Goal: Check status: Check status

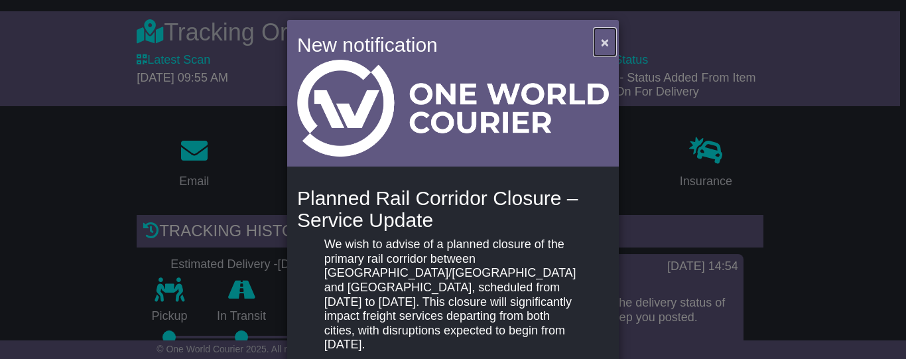
click at [603, 41] on span "×" at bounding box center [605, 41] width 8 height 15
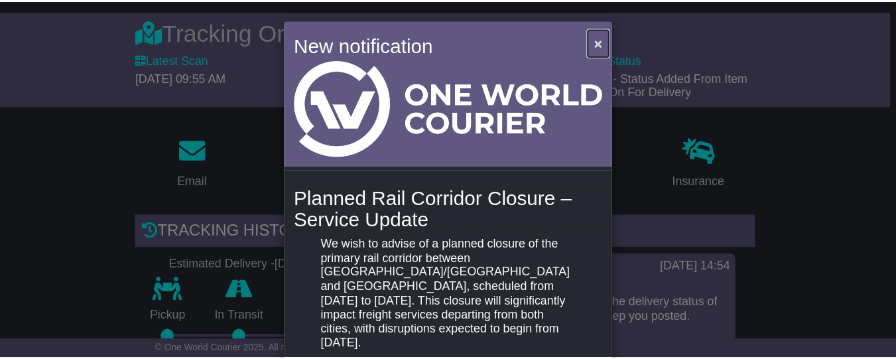
scroll to position [3, 0]
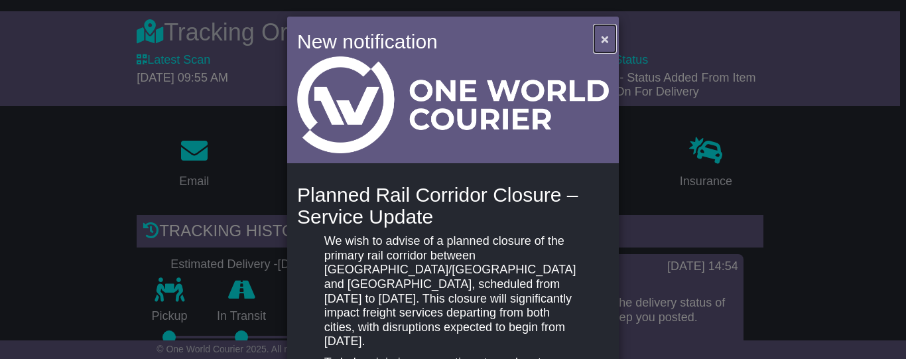
click at [603, 43] on span "×" at bounding box center [605, 38] width 8 height 15
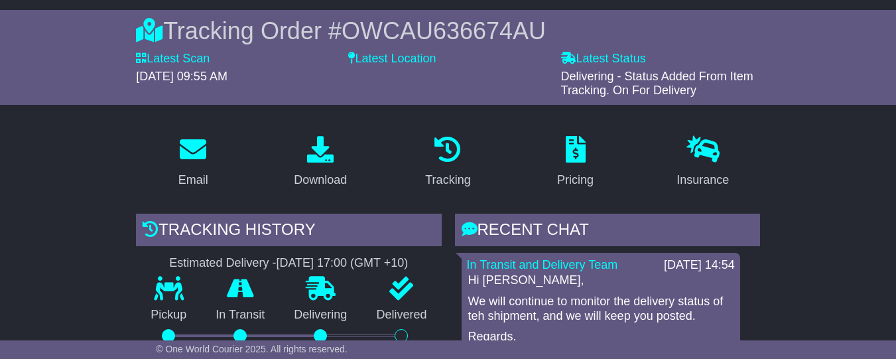
scroll to position [246, 0]
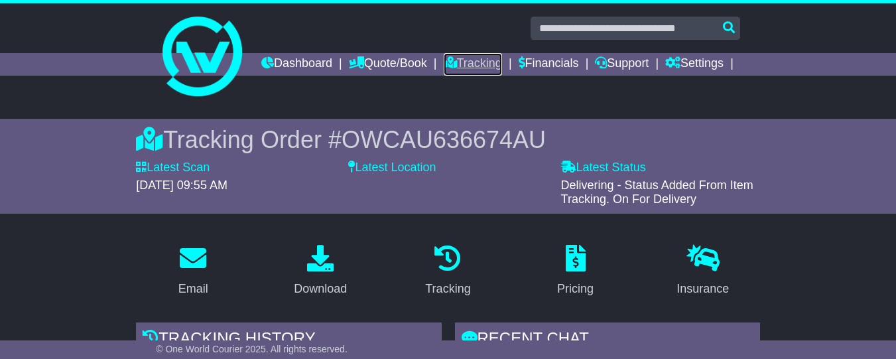
click at [502, 62] on link "Tracking" at bounding box center [473, 64] width 58 height 23
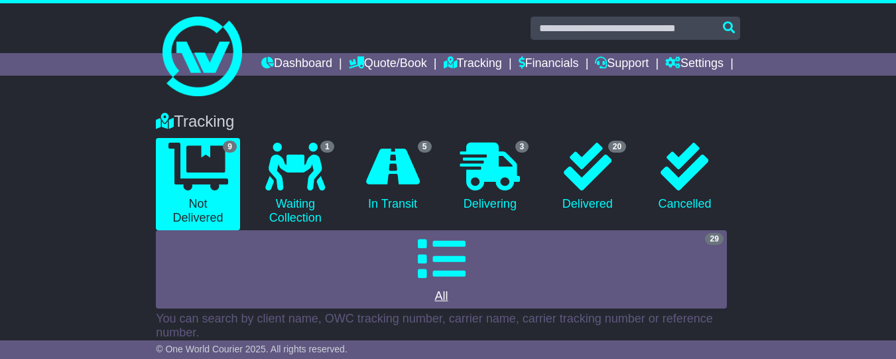
scroll to position [105, 0]
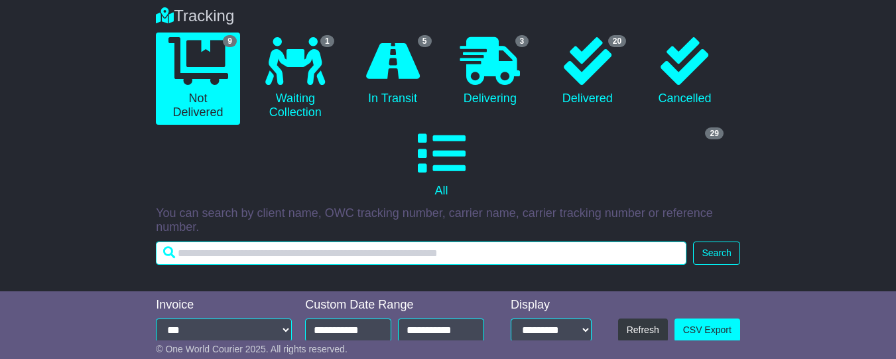
click at [245, 257] on input "text" at bounding box center [421, 252] width 530 height 23
paste input "**********"
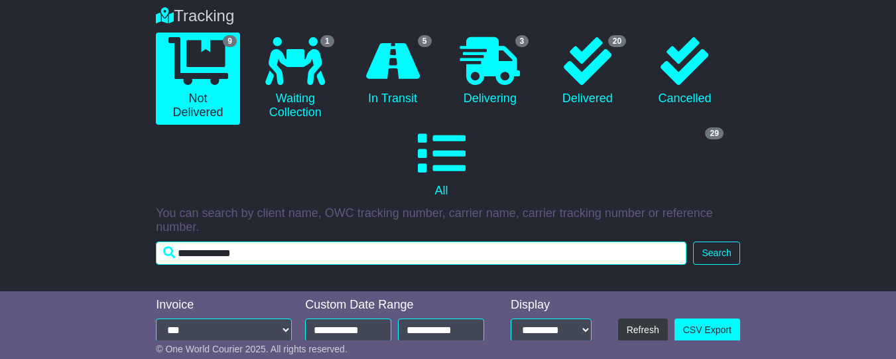
type input "**********"
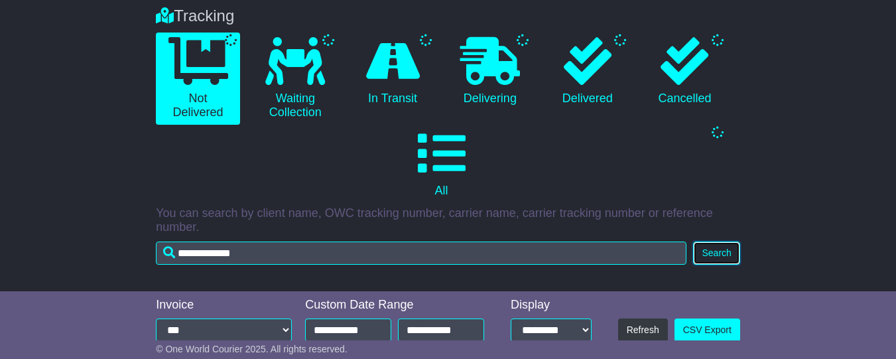
click at [709, 259] on button "Search" at bounding box center [716, 252] width 46 height 23
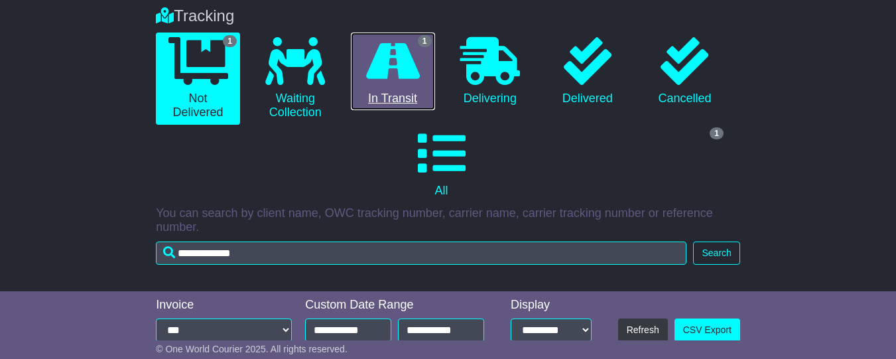
click at [406, 85] on icon at bounding box center [393, 61] width 54 height 48
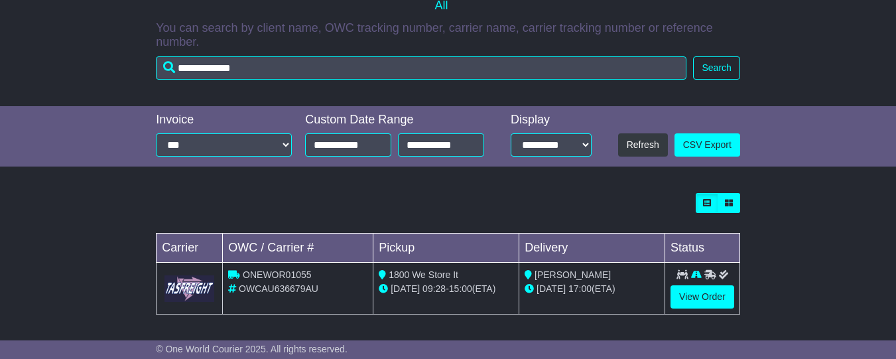
scroll to position [302, 0]
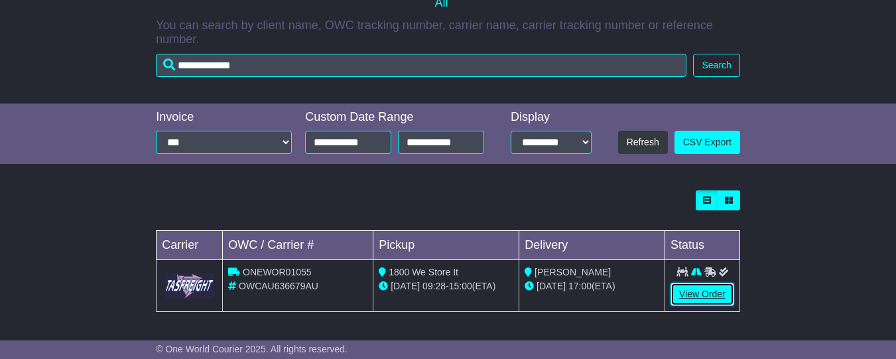
click at [716, 289] on link "View Order" at bounding box center [702, 293] width 64 height 23
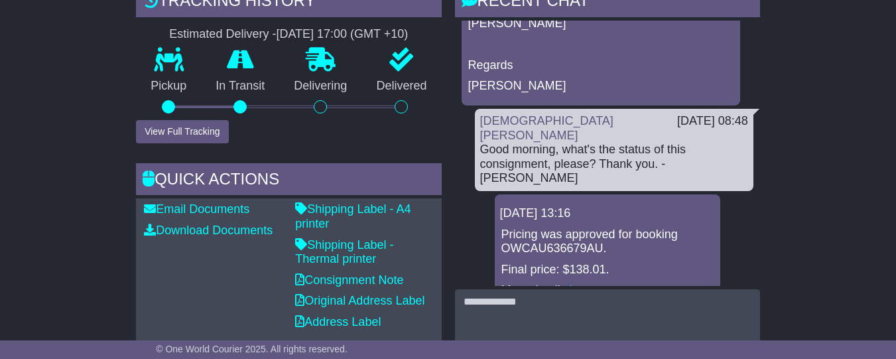
scroll to position [263, 0]
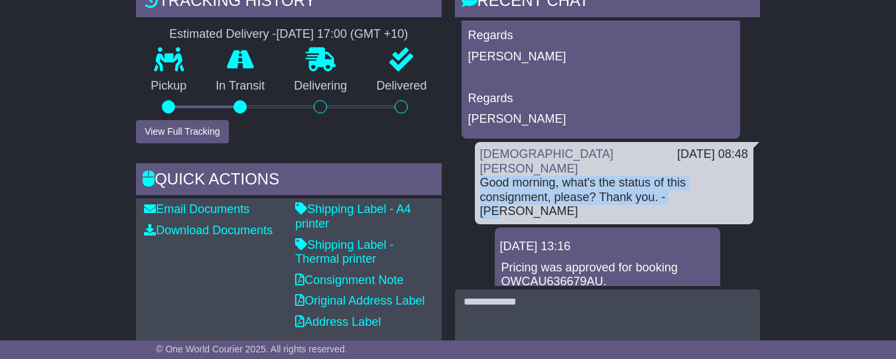
drag, startPoint x: 482, startPoint y: 177, endPoint x: 686, endPoint y: 192, distance: 204.8
click at [686, 192] on div "Good morning, what's the status of this consignment, please? Thank you. -[PERSO…" at bounding box center [614, 197] width 268 height 43
copy div "Good morning, what's the status of this consignment, please? Thank you. -[PERSO…"
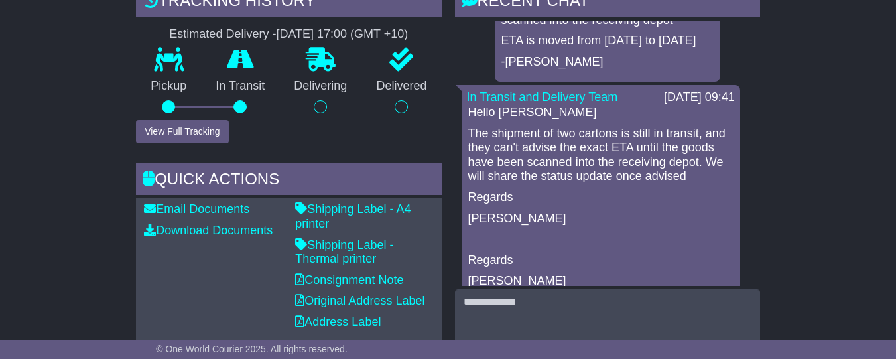
scroll to position [100, 0]
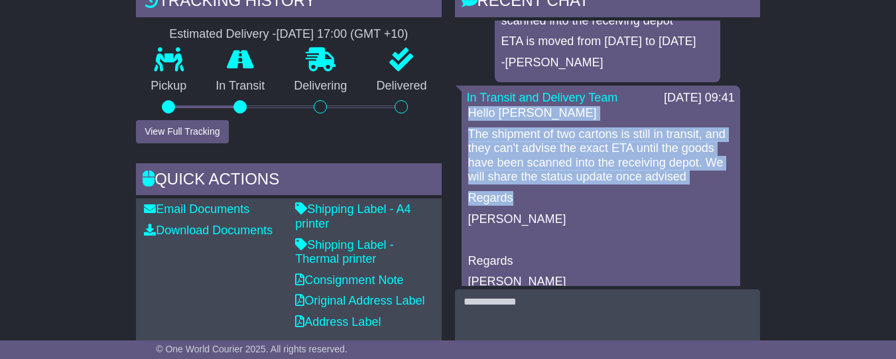
drag, startPoint x: 470, startPoint y: 123, endPoint x: 682, endPoint y: 208, distance: 227.7
click at [682, 208] on div "Hello [PERSON_NAME] The shipment of two cartons is still in transit, and they c…" at bounding box center [601, 197] width 268 height 183
copy div "Hello [PERSON_NAME] The shipment of two cartons is still in transit, and they c…"
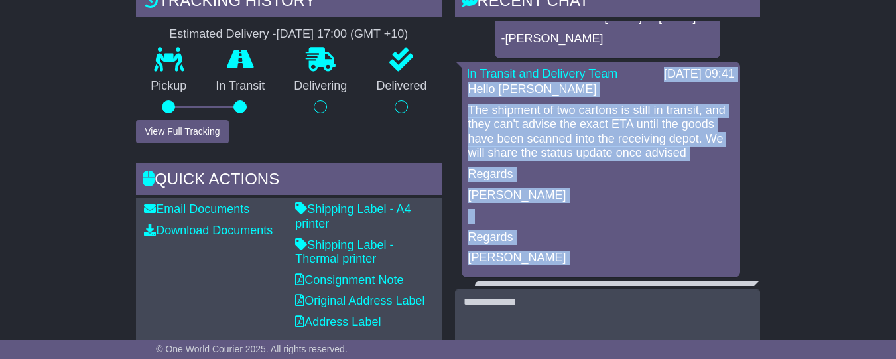
scroll to position [230, 0]
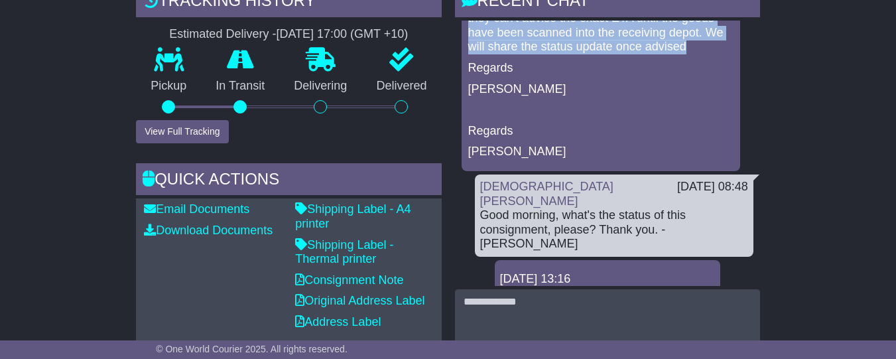
drag, startPoint x: 644, startPoint y: 211, endPoint x: 672, endPoint y: 58, distance: 155.8
click at [672, 58] on div "In Transit and Delivery Team [DATE] 09:41 Hello [PERSON_NAME] The shipment of t…" at bounding box center [601, 64] width 279 height 216
copy div "[DATE] 09:41 Hello [PERSON_NAME] The shipment of two cartons is still in transi…"
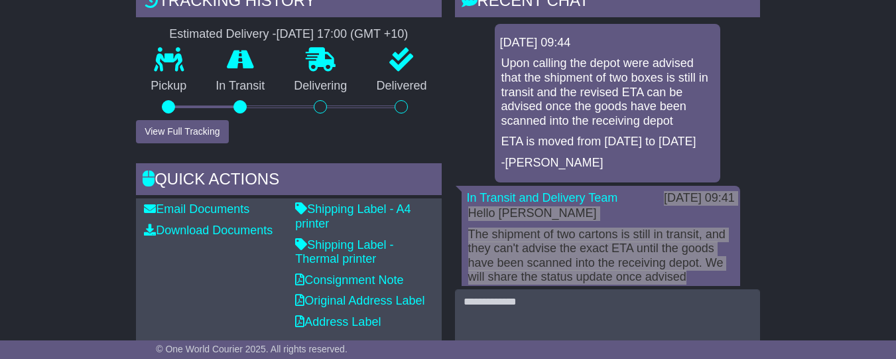
scroll to position [1, 0]
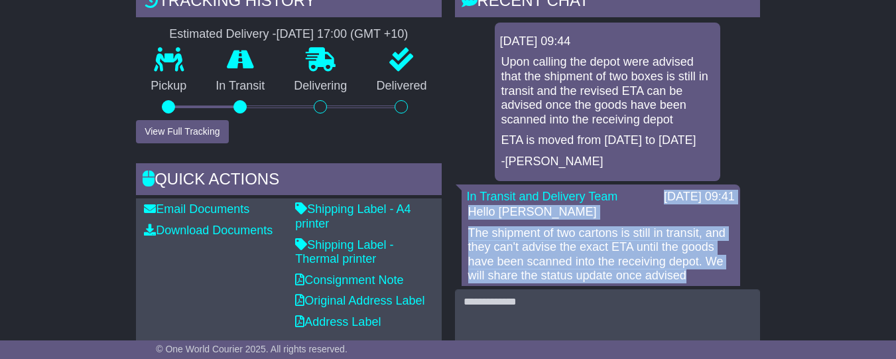
drag, startPoint x: 502, startPoint y: 50, endPoint x: 707, endPoint y: 150, distance: 227.8
click at [707, 150] on div "[DATE] 09:44 Upon calling the depot were advised that the shipment of two boxes…" at bounding box center [607, 102] width 225 height 158
copy div "[DATE] 09:44 Upon calling the depot were advised that the shipment of two boxes…"
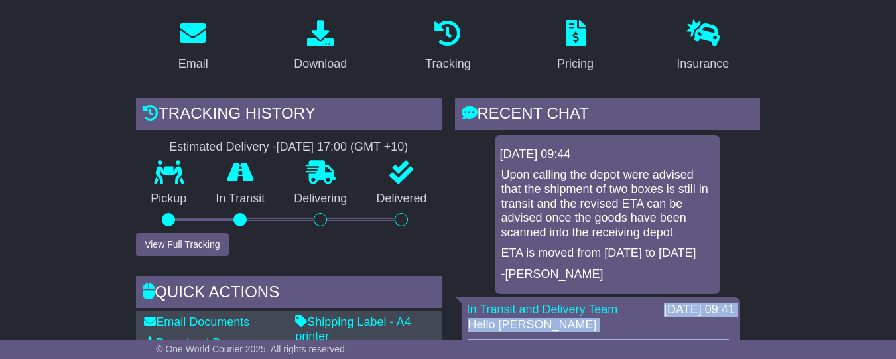
scroll to position [0, 0]
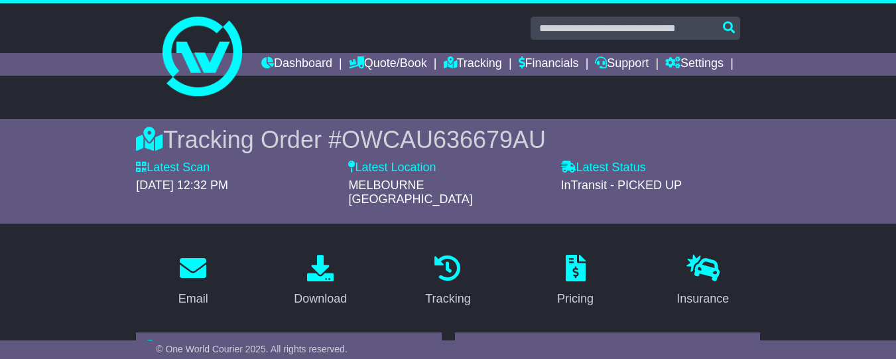
click at [357, 153] on span "OWCAU636679AU" at bounding box center [444, 139] width 204 height 27
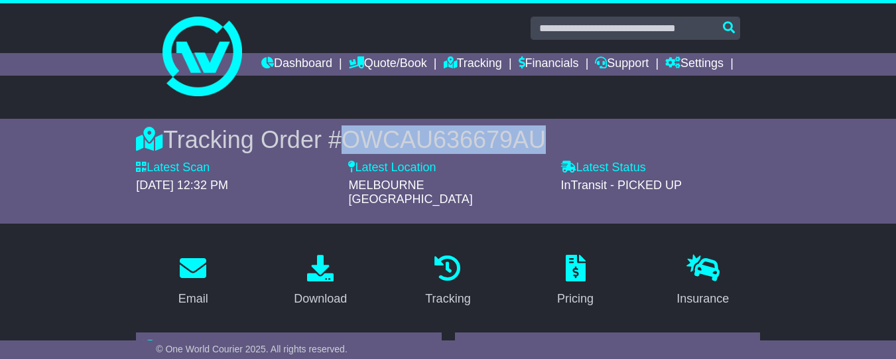
drag, startPoint x: 335, startPoint y: 164, endPoint x: 566, endPoint y: 163, distance: 231.4
click at [566, 154] on div "Tracking Order # OWCAU636679AU" at bounding box center [448, 139] width 624 height 29
copy span "OWCAU636679AU"
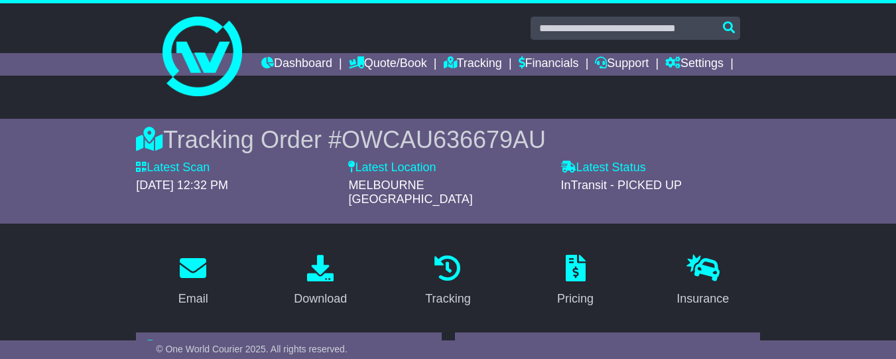
click at [813, 208] on div "Tracking Order # OWCAU636679AU Latest Scan [DATE] 12:32 PM Latest Status - InTr…" at bounding box center [448, 171] width 896 height 105
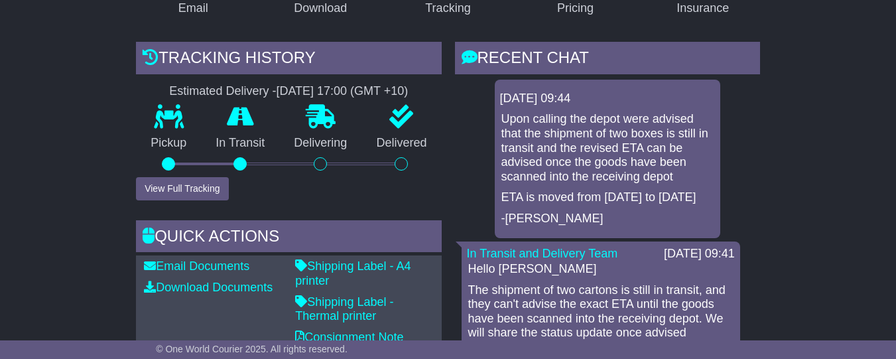
scroll to position [310, 0]
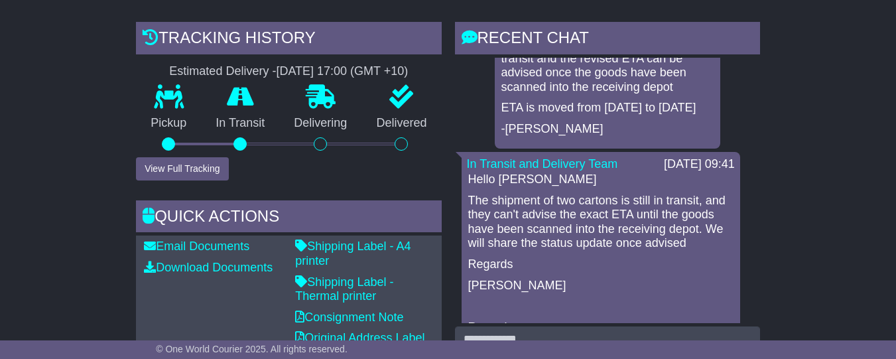
scroll to position [82, 0]
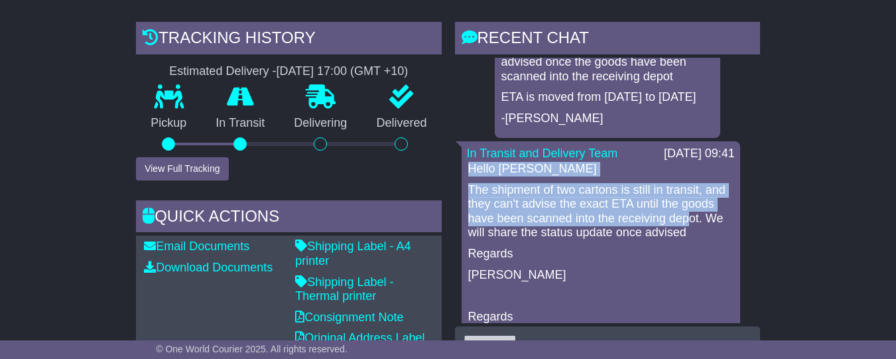
drag, startPoint x: 470, startPoint y: 179, endPoint x: 666, endPoint y: 186, distance: 195.8
click at [658, 223] on div "Hello [PERSON_NAME] The shipment of two cartons is still in transit, and they c…" at bounding box center [601, 253] width 268 height 183
click at [664, 172] on p "Hello [PERSON_NAME]" at bounding box center [600, 169] width 265 height 15
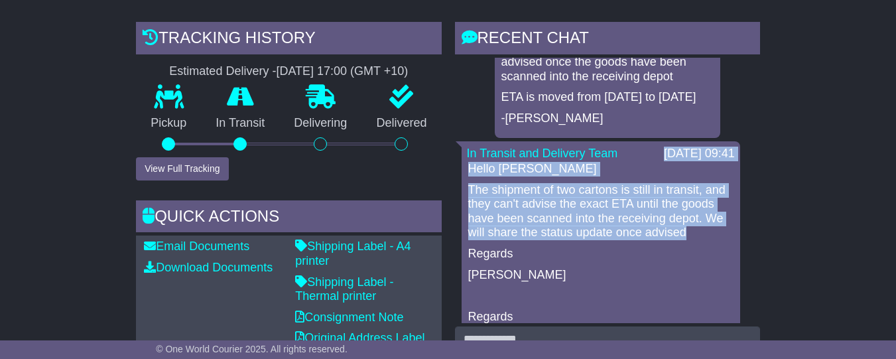
drag, startPoint x: 631, startPoint y: 162, endPoint x: 678, endPoint y: 245, distance: 95.3
click at [678, 245] on div "In Transit and Delivery Team [DATE] 09:41 Hello [PERSON_NAME] The shipment of t…" at bounding box center [601, 249] width 279 height 216
copy div "[DATE] 09:41 Hello [PERSON_NAME] The shipment of two cartons is still in transi…"
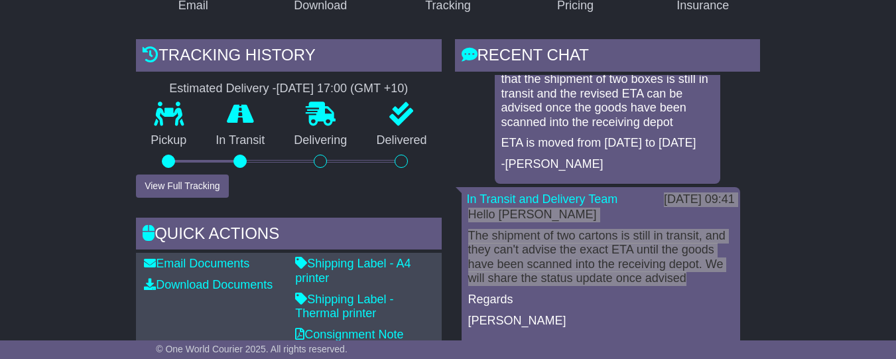
scroll to position [0, 0]
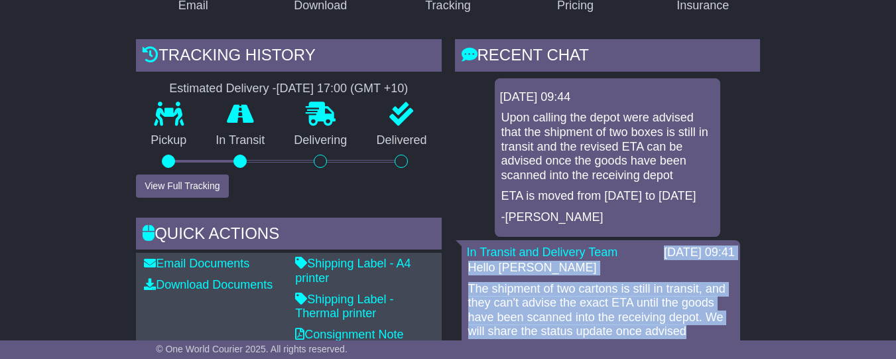
drag, startPoint x: 501, startPoint y: 106, endPoint x: 712, endPoint y: 204, distance: 232.6
click at [712, 204] on div "[DATE] 09:44 Upon calling the depot were advised that the shipment of two boxes…" at bounding box center [607, 157] width 225 height 158
copy div "[DATE] 09:44 Upon calling the depot were advised that the shipment of two boxes…"
click at [619, 182] on p "Upon calling the depot were advised that the shipment of two boxes is still in …" at bounding box center [607, 147] width 212 height 72
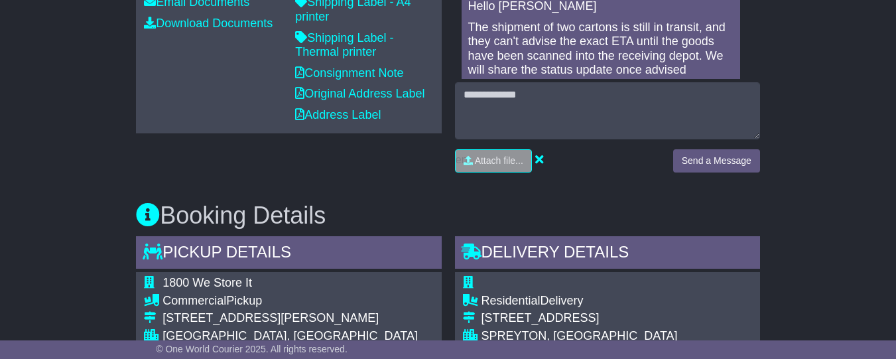
scroll to position [558, 0]
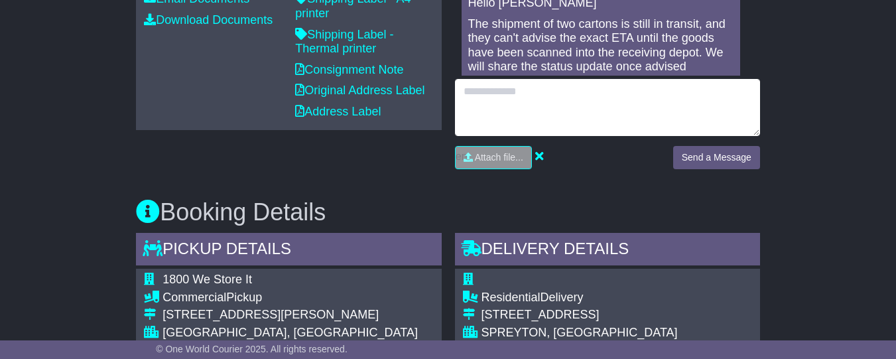
click at [495, 100] on textarea at bounding box center [607, 107] width 305 height 57
paste textarea "**********"
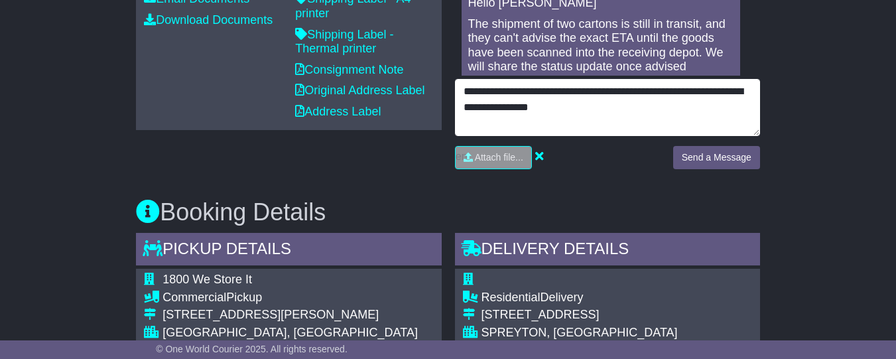
type textarea "**********"
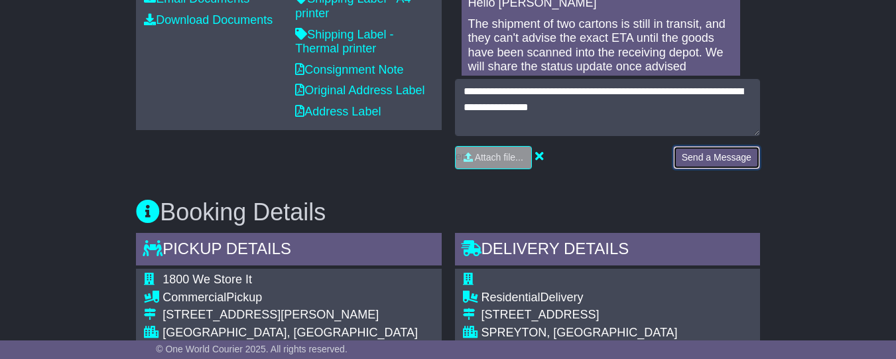
click at [711, 168] on button "Send a Message" at bounding box center [716, 157] width 87 height 23
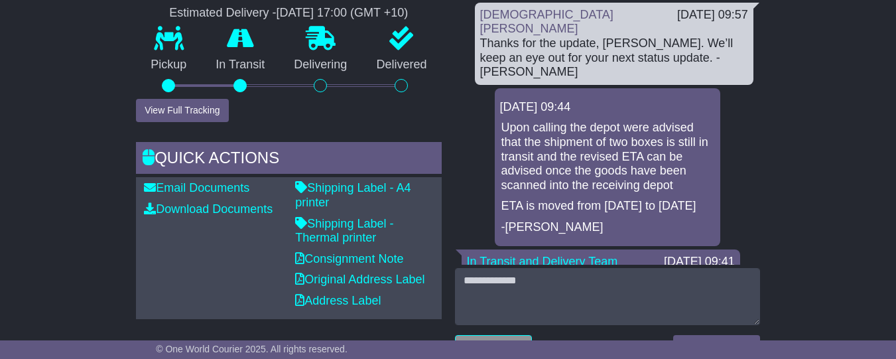
scroll to position [330, 0]
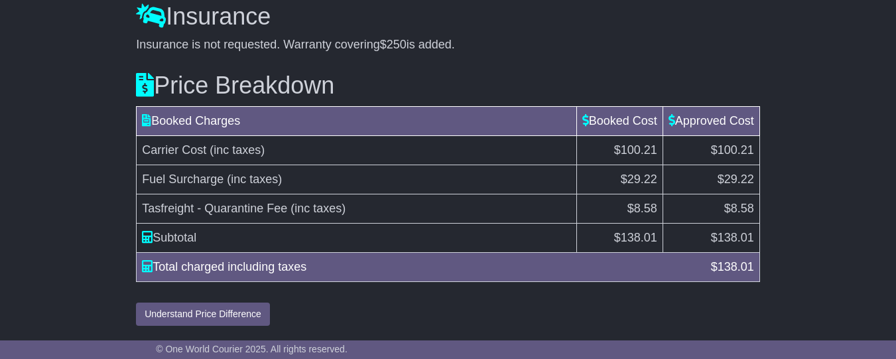
scroll to position [1383, 0]
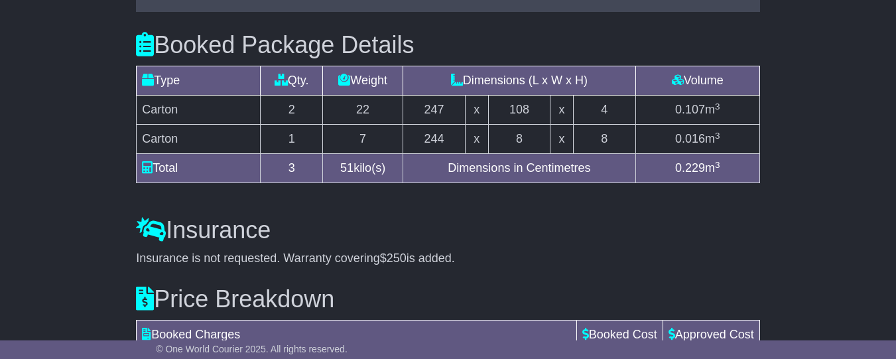
scroll to position [1120, 0]
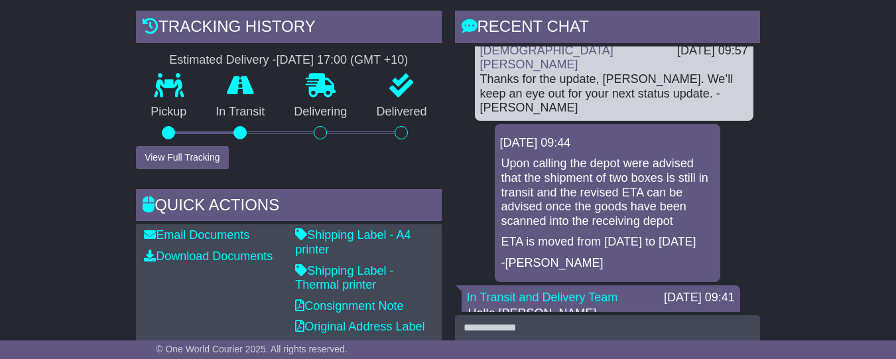
scroll to position [17, 0]
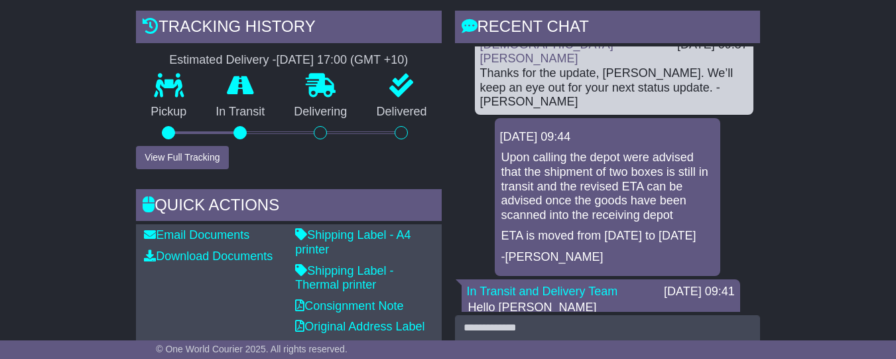
click at [617, 189] on p "Upon calling the depot were advised that the shipment of two boxes is still in …" at bounding box center [607, 187] width 212 height 72
click at [656, 160] on p "Upon calling the depot were advised that the shipment of two boxes is still in …" at bounding box center [607, 187] width 212 height 72
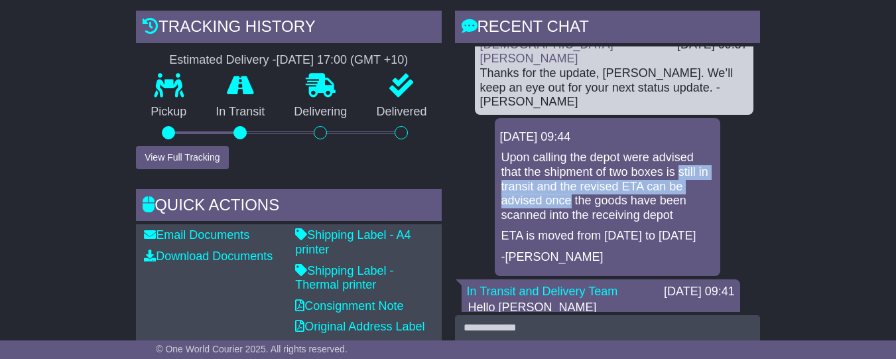
drag, startPoint x: 647, startPoint y: 152, endPoint x: 705, endPoint y: 168, distance: 59.8
click at [705, 168] on p "Upon calling the depot were advised that the shipment of two boxes is still in …" at bounding box center [607, 187] width 212 height 72
copy p "still in transit and the revised ETA can be advised once"
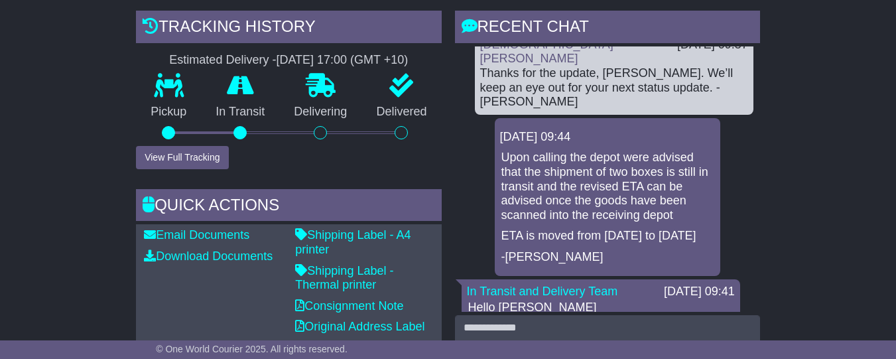
click at [617, 194] on p "Upon calling the depot were advised that the shipment of two boxes is still in …" at bounding box center [607, 187] width 212 height 72
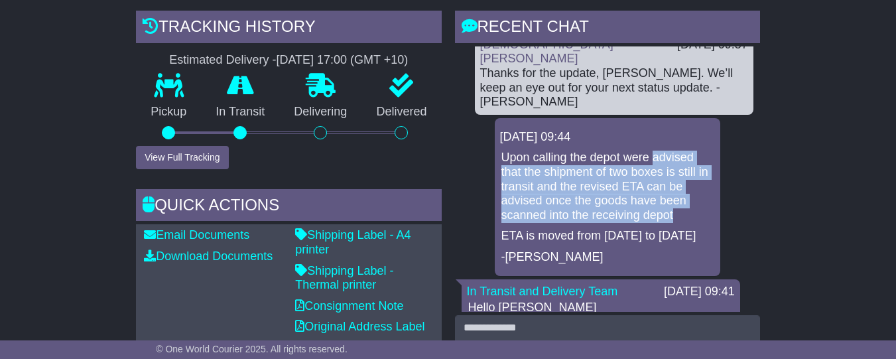
drag, startPoint x: 645, startPoint y: 137, endPoint x: 643, endPoint y: 188, distance: 51.8
click at [643, 188] on p "Upon calling the depot were advised that the shipment of two boxes is still in …" at bounding box center [607, 187] width 212 height 72
copy p "advised that the shipment of two boxes is still in transit and the revised ETA …"
